Goal: Information Seeking & Learning: Learn about a topic

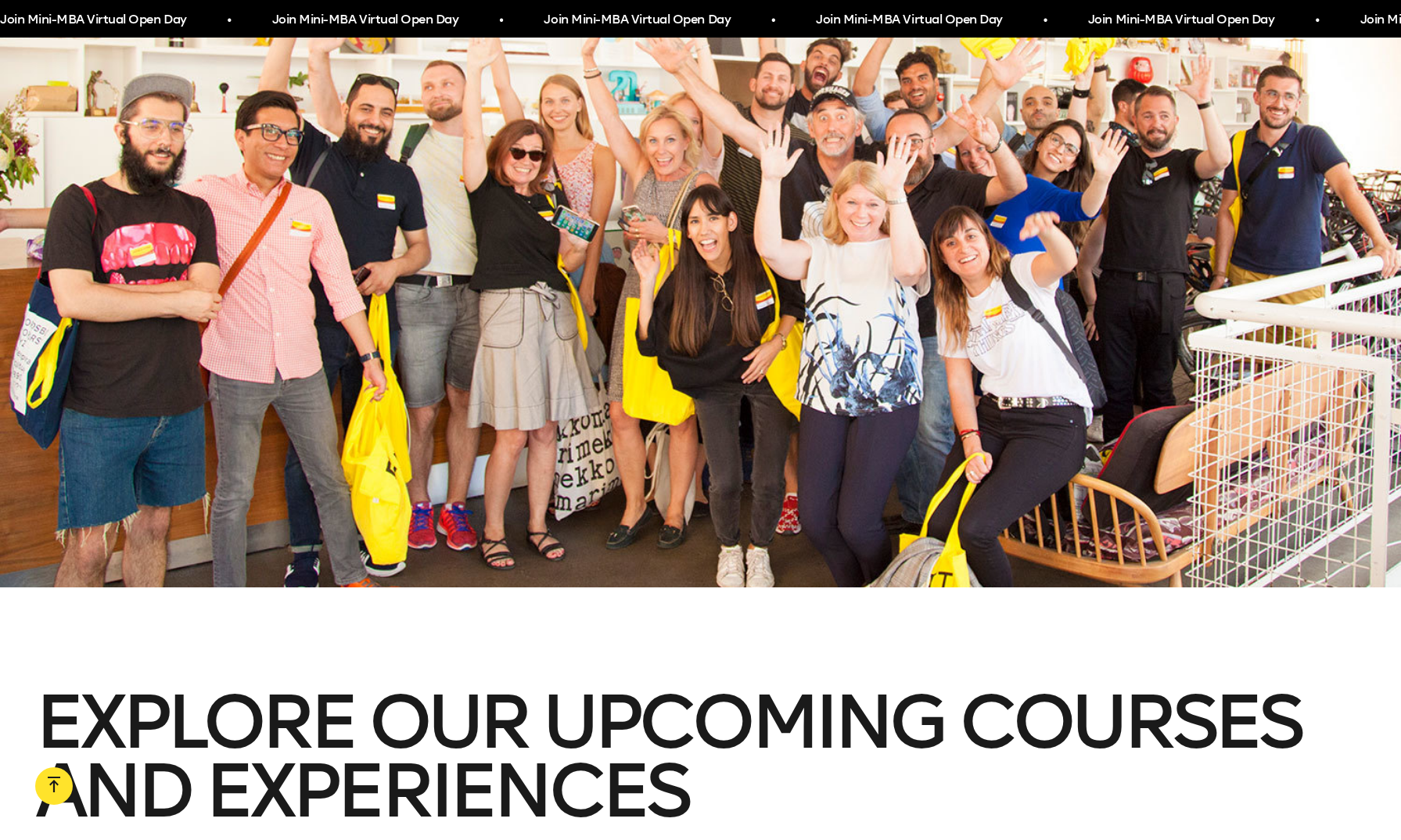
scroll to position [2828, 0]
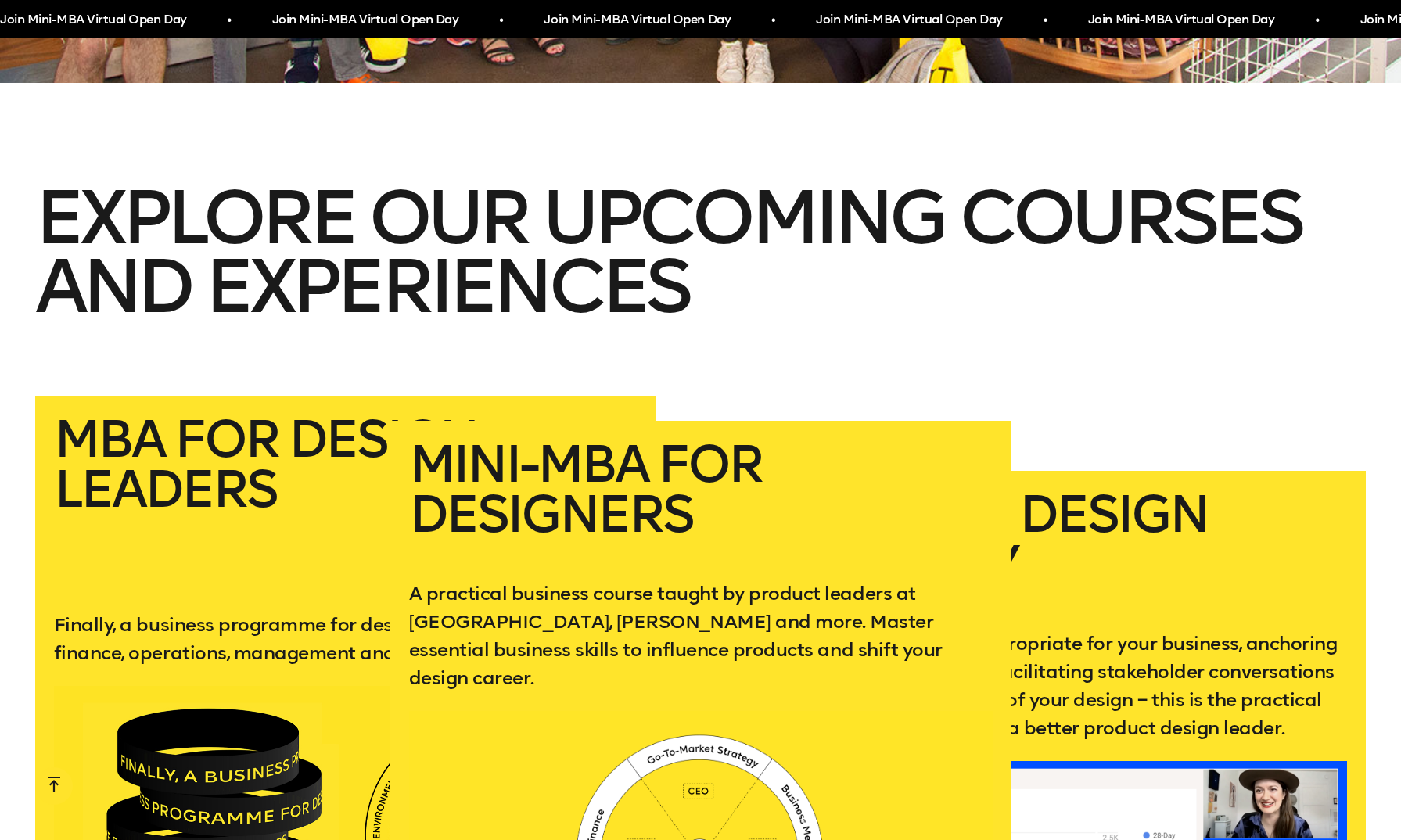
click at [461, 440] on h2 "Mini-MBA for Designers" at bounding box center [700, 497] width 583 height 115
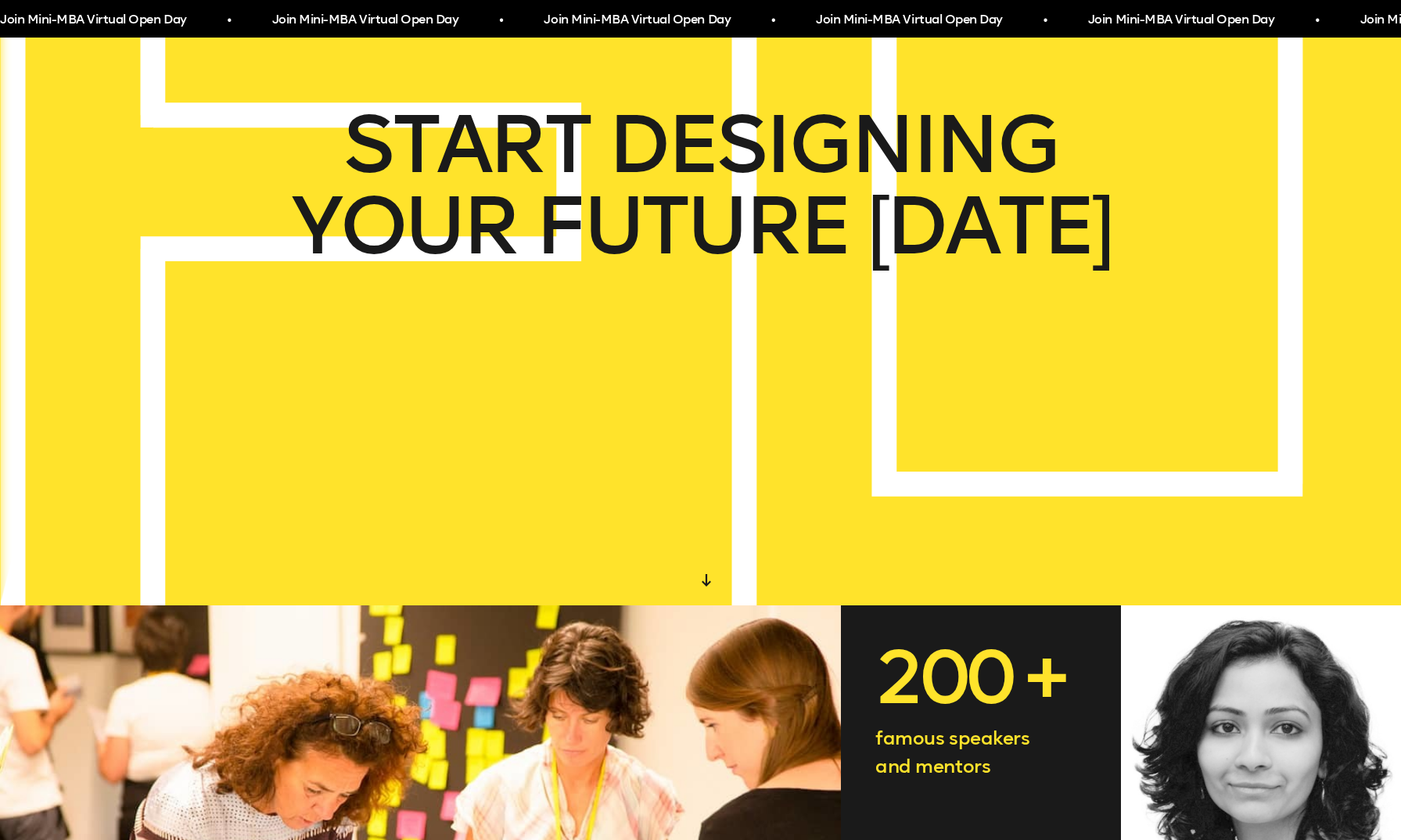
scroll to position [0, 0]
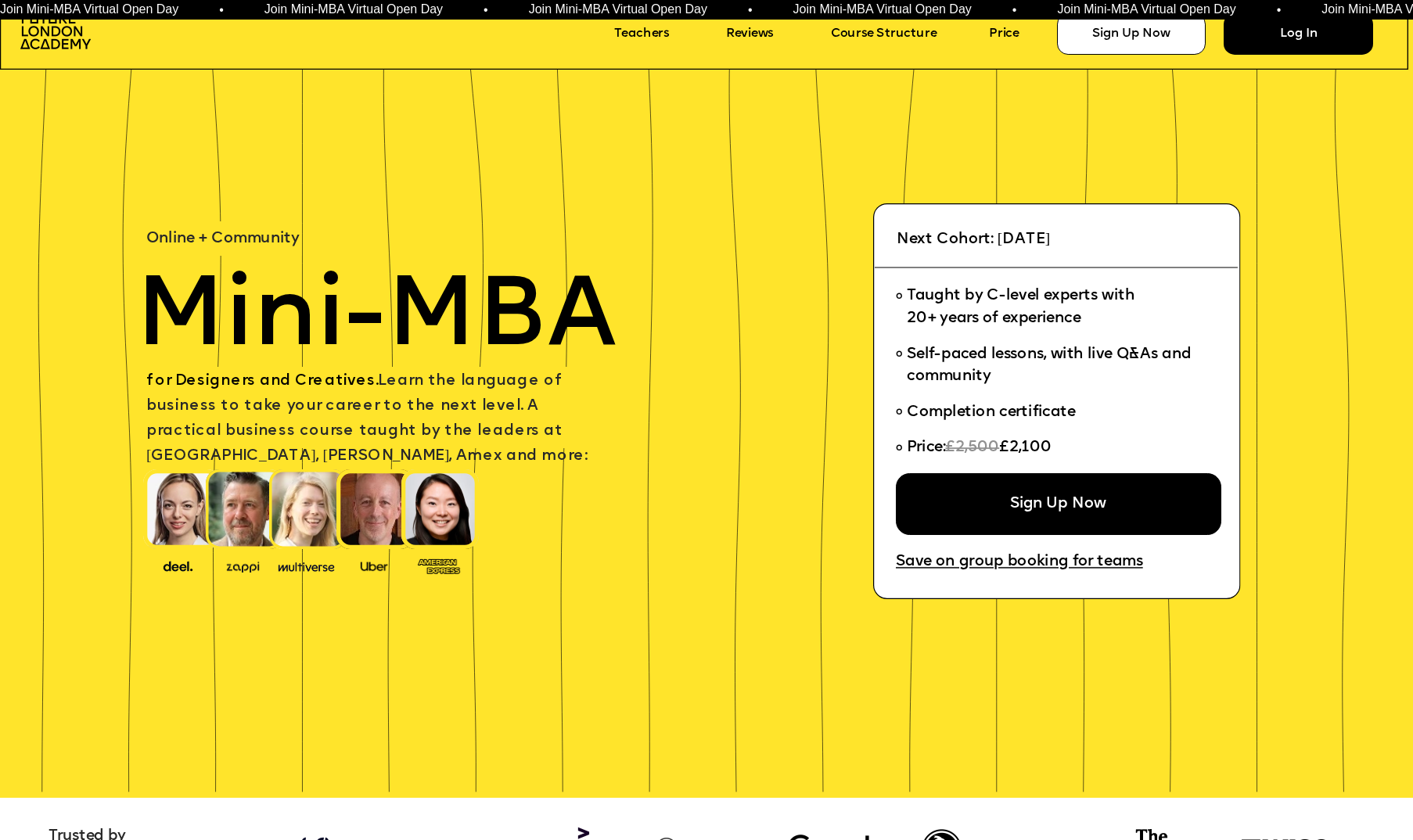
click at [1279, 39] on div "Log In" at bounding box center [1297, 34] width 149 height 42
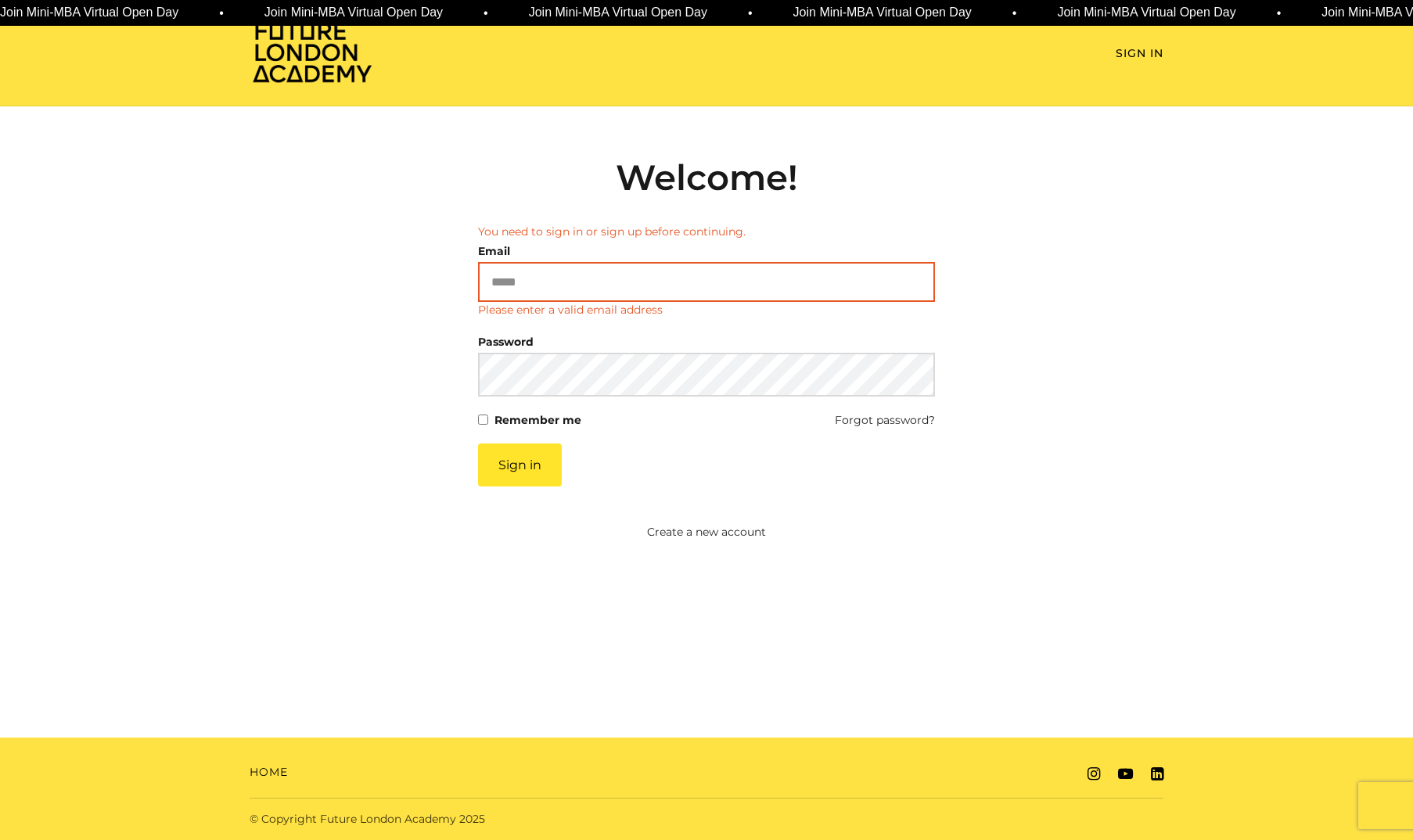
type input "**********"
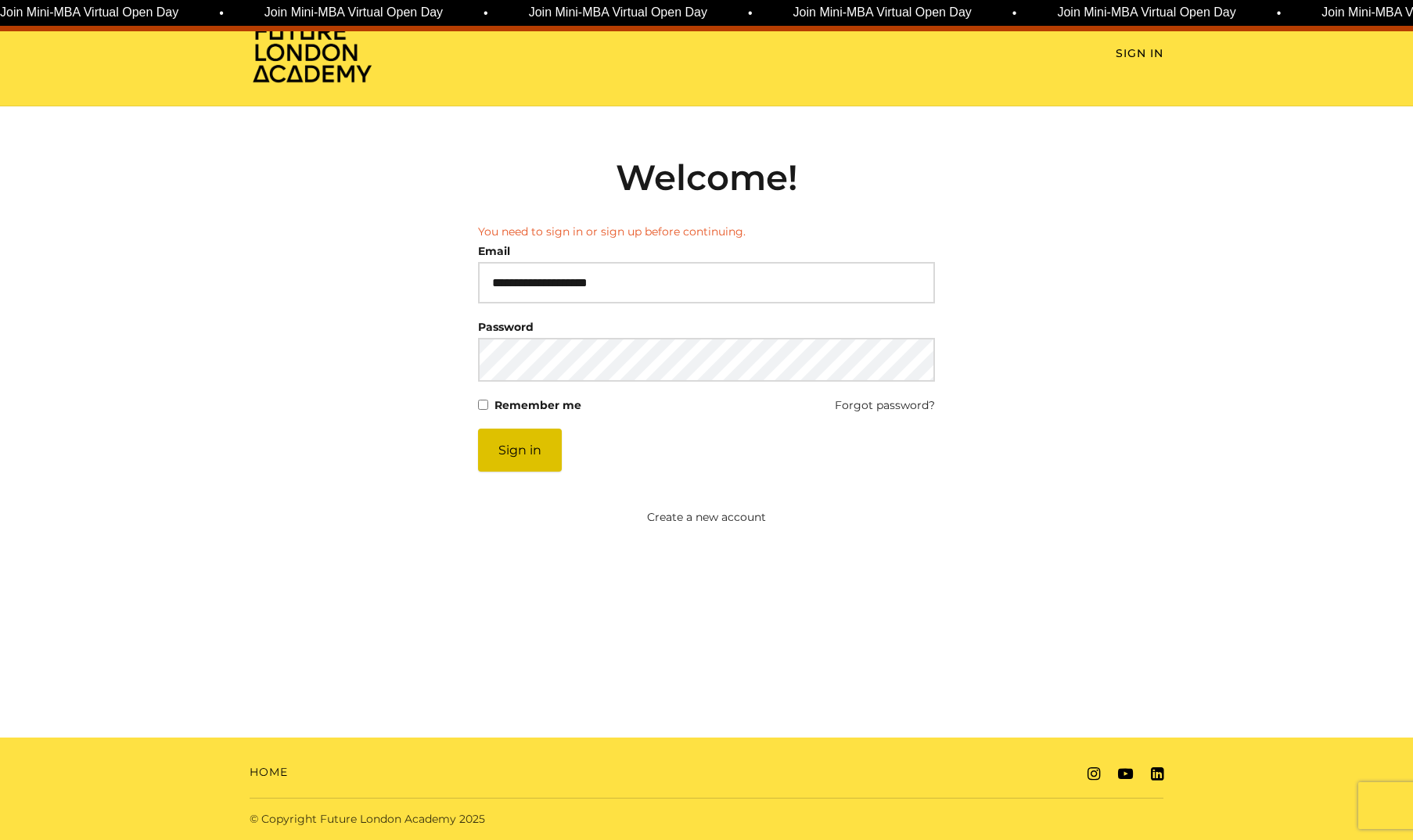
click at [531, 449] on button "Sign in" at bounding box center [520, 450] width 84 height 43
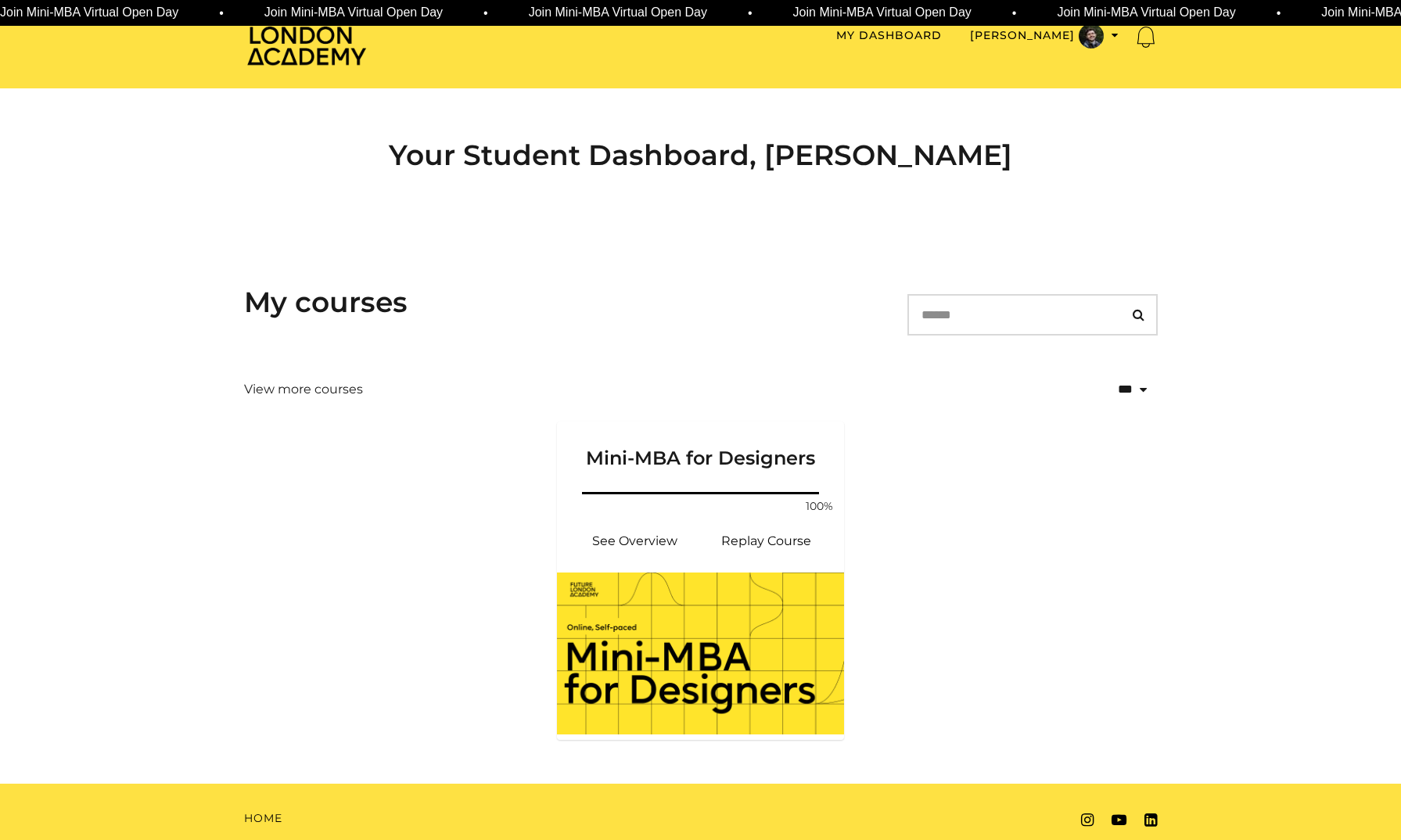
scroll to position [62, 0]
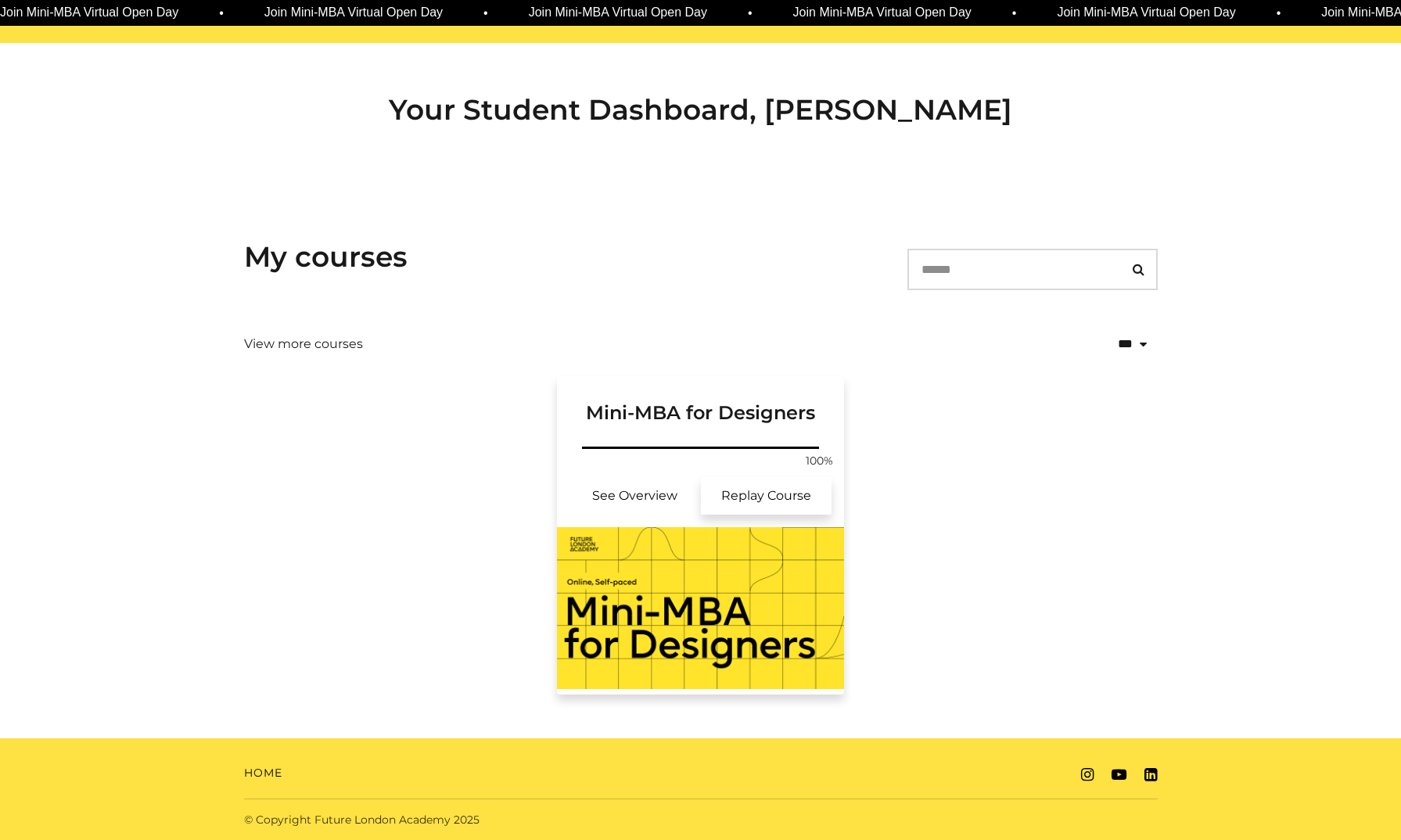
click at [781, 500] on link "Replay Course" at bounding box center [766, 496] width 131 height 38
